Goal: Task Accomplishment & Management: Use online tool/utility

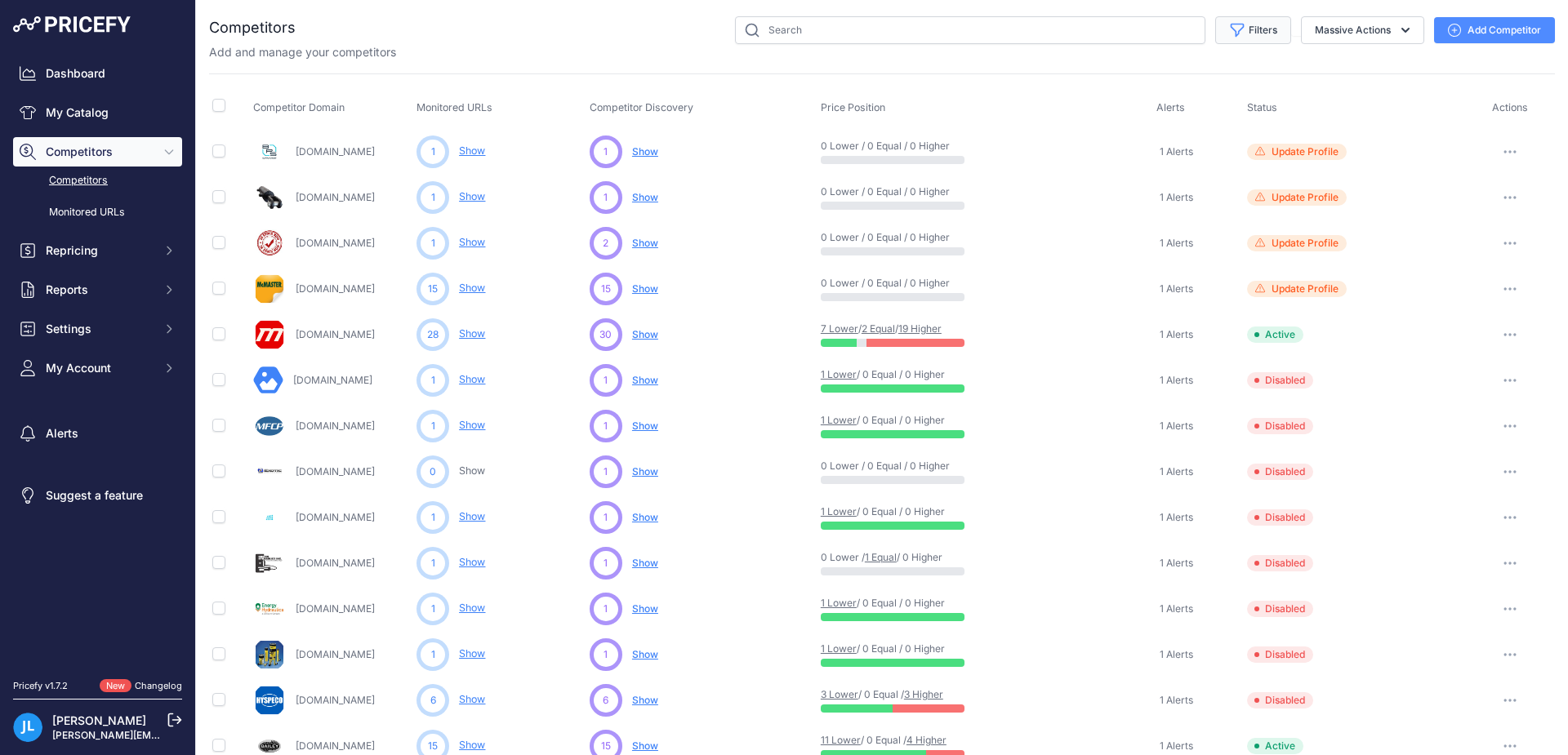
click at [1252, 34] on button "Filters" at bounding box center [1253, 30] width 76 height 28
click at [1249, 90] on select "Select an option Active Disabled Update Profile Pending Approval Hidden Archived" at bounding box center [1199, 94] width 156 height 28
select select "2"
click at [1121, 80] on select "Select an option Active Disabled Update Profile Pending Approval Hidden Archived" at bounding box center [1199, 94] width 156 height 28
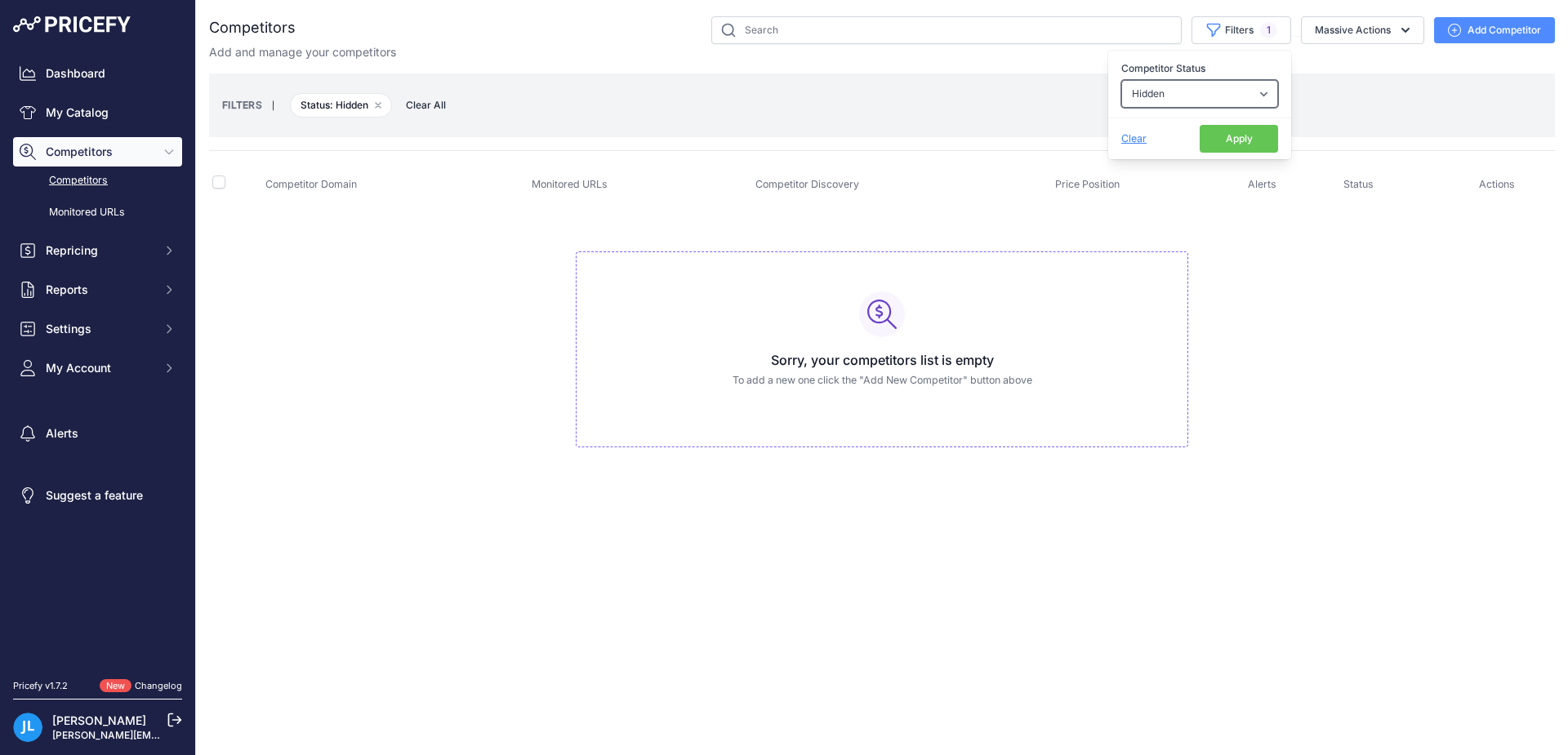
click at [1263, 93] on select "Select an option Active Disabled Update Profile Pending Approval Hidden Archived" at bounding box center [1199, 94] width 156 height 28
select select
click at [1121, 80] on select "Select an option Active Disabled Update Profile Pending Approval Hidden Archived" at bounding box center [1199, 94] width 156 height 28
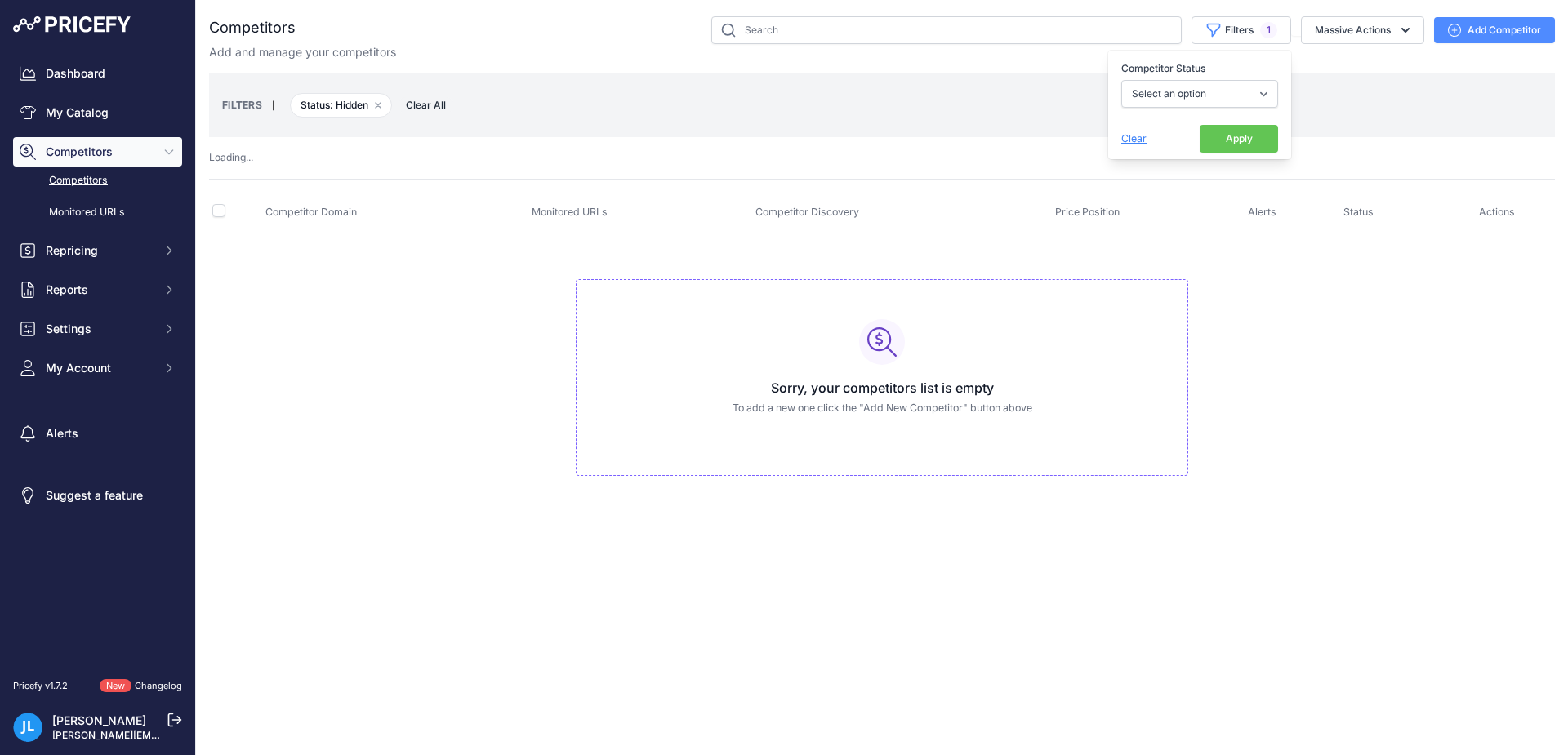
click at [1134, 139] on span "Clear" at bounding box center [1134, 138] width 25 height 13
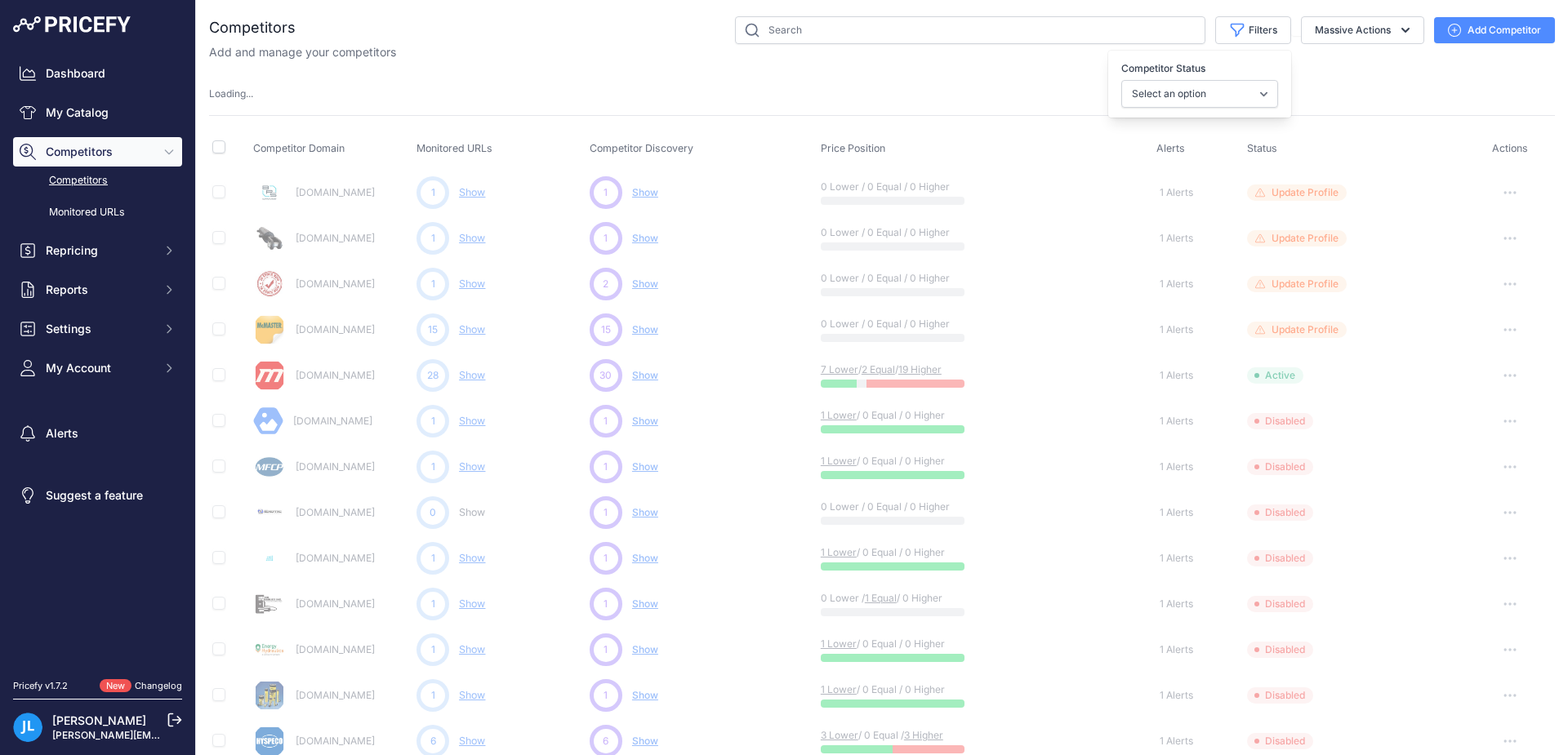
click at [1318, 70] on div "Competitors" at bounding box center [882, 690] width 1346 height 1348
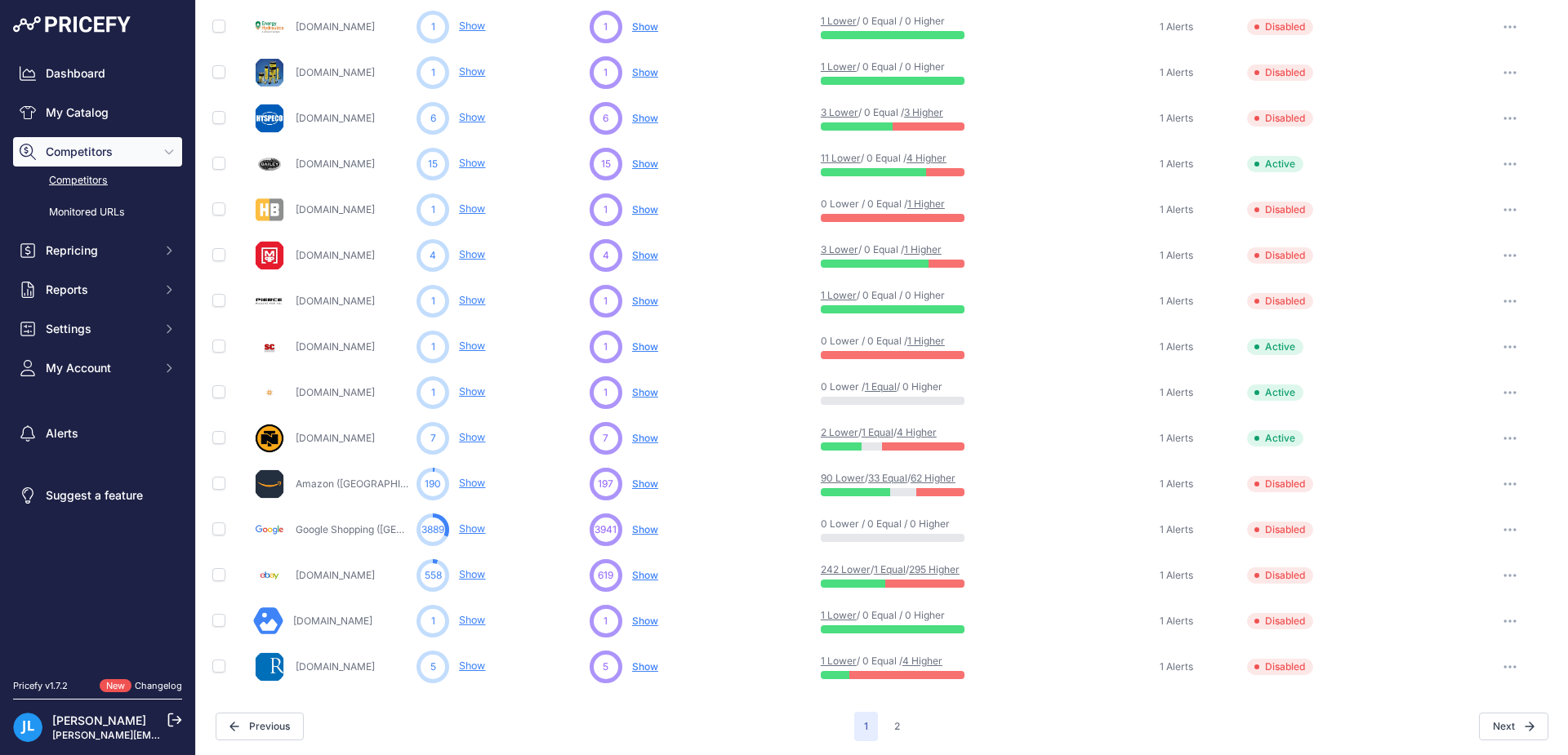
scroll to position [585, 0]
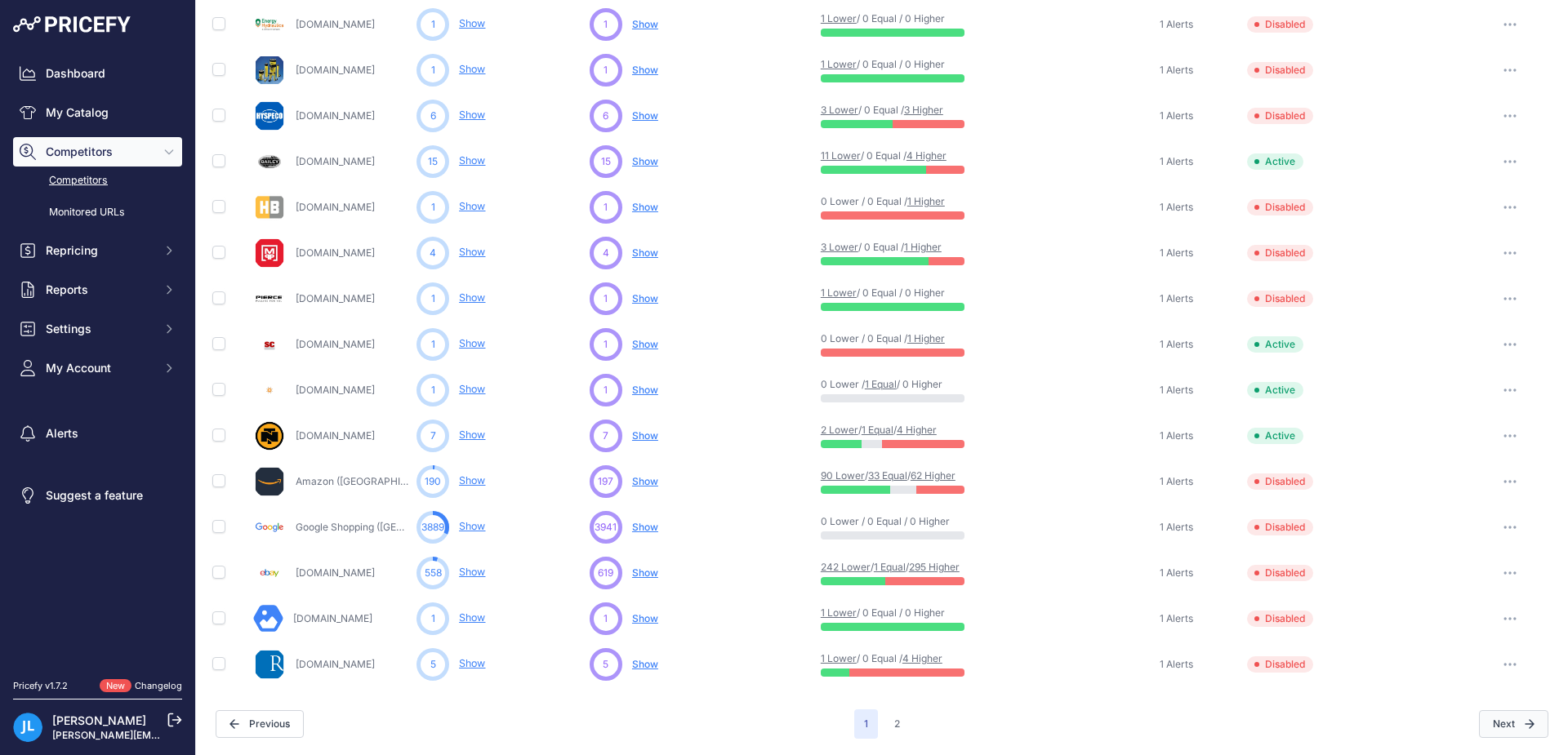
click at [1501, 721] on button "Next" at bounding box center [1514, 724] width 70 height 28
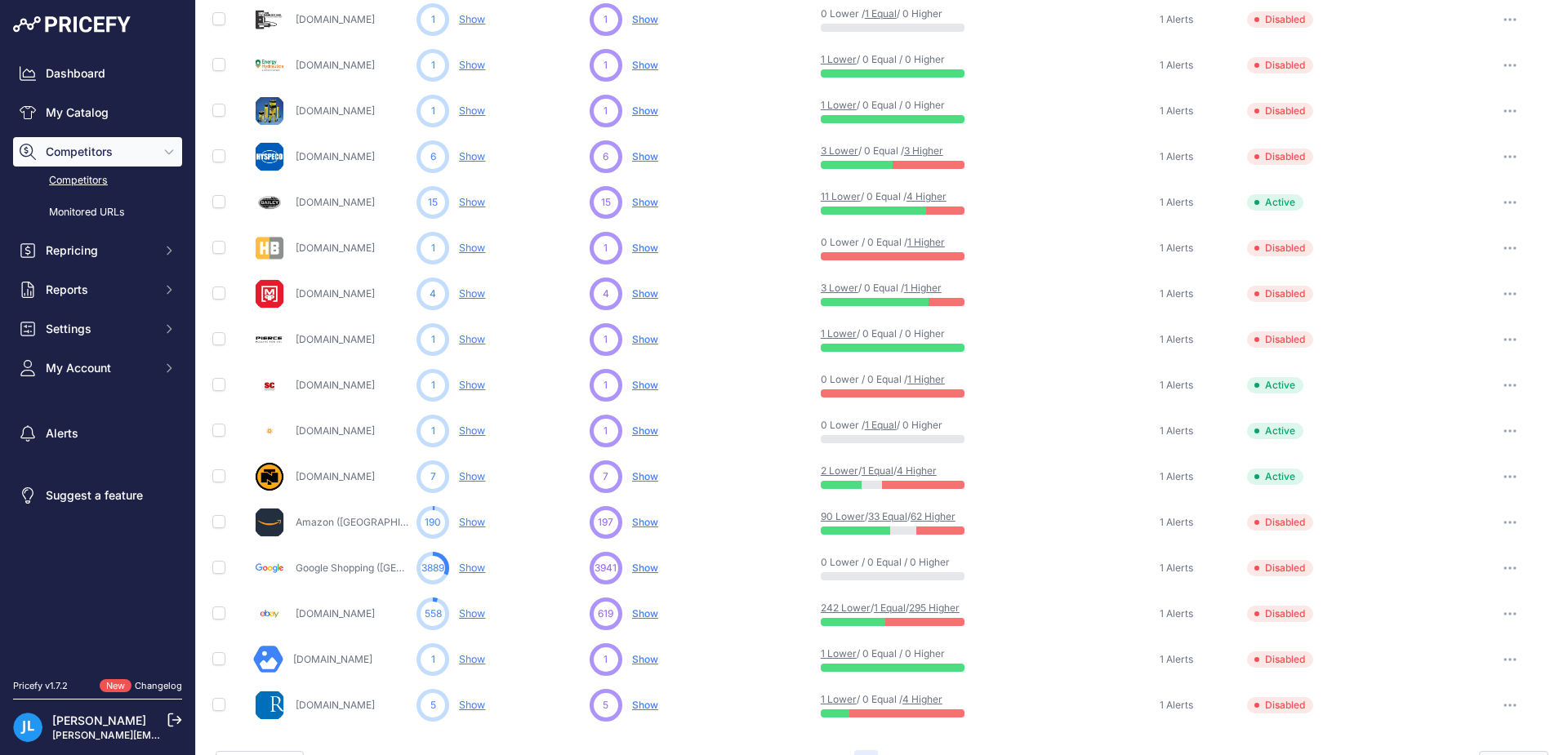
scroll to position [626, 0]
